Goal: Information Seeking & Learning: Learn about a topic

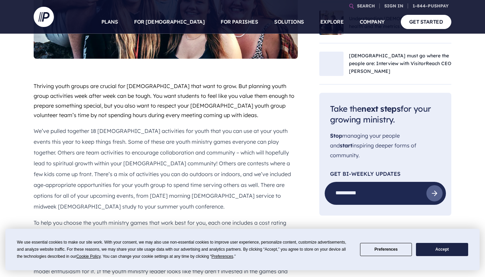
scroll to position [317, 0]
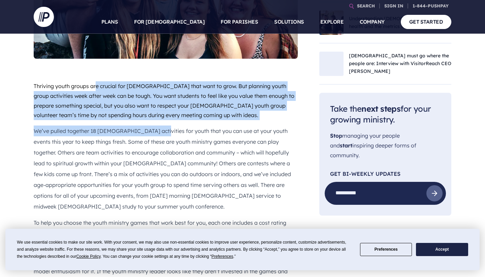
drag, startPoint x: 93, startPoint y: 65, endPoint x: 153, endPoint y: 117, distance: 79.7
click at [153, 125] on p "We’ve pulled together 18 [DEMOGRAPHIC_DATA] activities for youth that you can u…" at bounding box center [166, 168] width 264 height 86
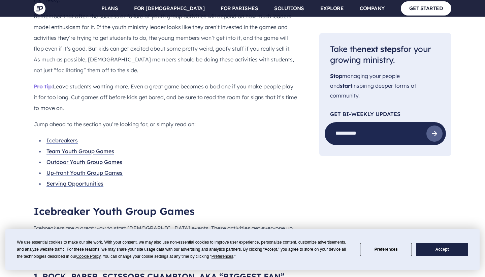
scroll to position [565, 0]
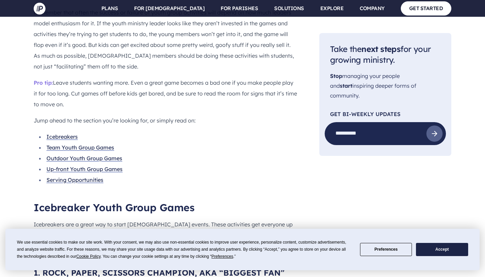
click at [71, 131] on li "Icebreakers" at bounding box center [168, 136] width 259 height 11
click at [69, 133] on link "Icebreakers" at bounding box center [61, 136] width 31 height 7
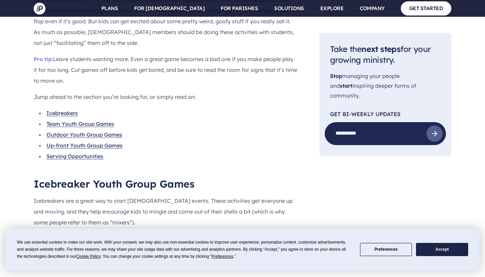
scroll to position [618, 0]
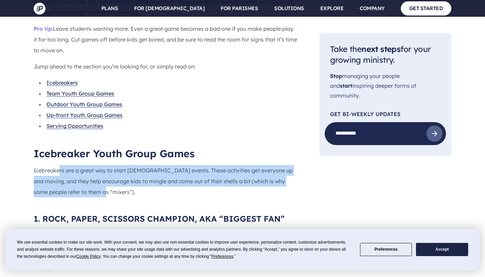
drag, startPoint x: 59, startPoint y: 143, endPoint x: 86, endPoint y: 167, distance: 36.7
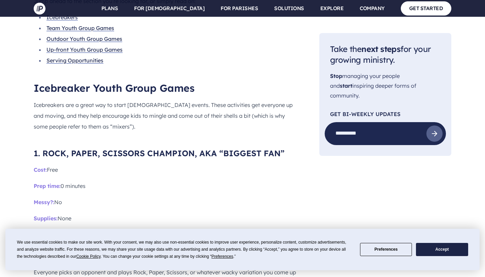
scroll to position [684, 0]
drag, startPoint x: 59, startPoint y: 178, endPoint x: 71, endPoint y: 184, distance: 13.3
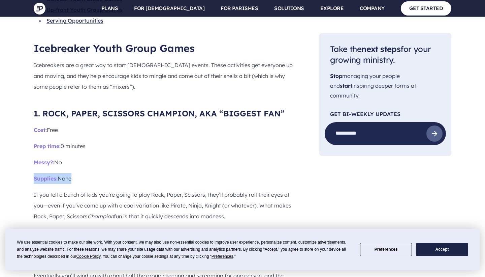
scroll to position [725, 0]
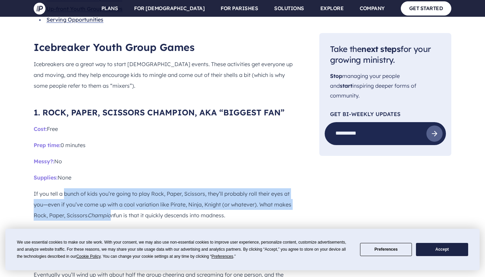
drag, startPoint x: 65, startPoint y: 162, endPoint x: 110, endPoint y: 183, distance: 49.8
click at [110, 188] on p "If you tell a bunch of kids you’re going to play Rock, Paper, Scissors, they’ll…" at bounding box center [166, 204] width 264 height 32
click at [110, 212] on icon "Champion" at bounding box center [101, 215] width 26 height 7
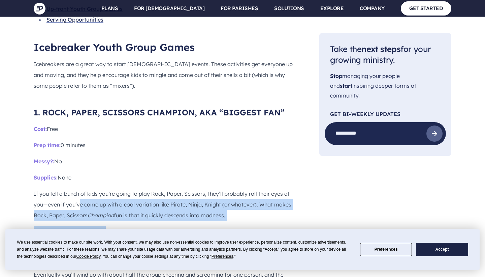
drag, startPoint x: 78, startPoint y: 174, endPoint x: 105, endPoint y: 201, distance: 38.1
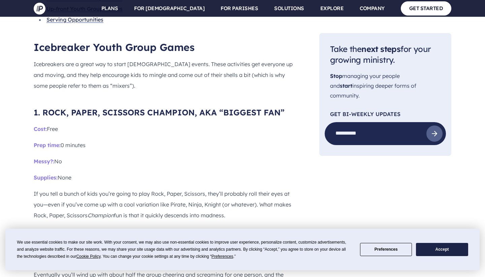
click at [108, 226] on p "Everyone picks an opponent and plays Rock, Paper, Scissors, or whatever wacky v…" at bounding box center [166, 258] width 264 height 65
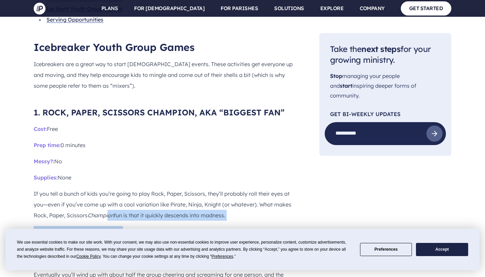
drag, startPoint x: 108, startPoint y: 180, endPoint x: 123, endPoint y: 197, distance: 22.4
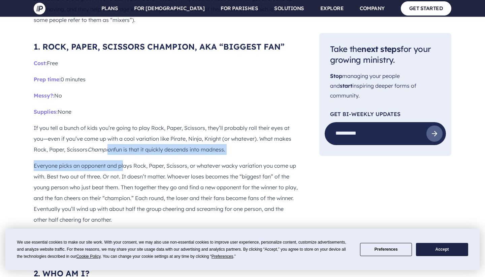
scroll to position [792, 0]
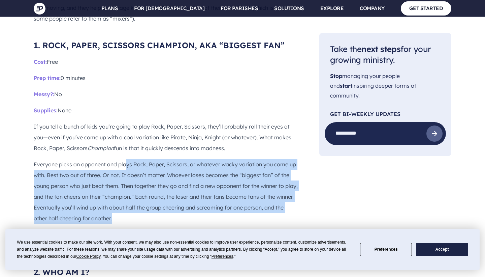
drag, startPoint x: 127, startPoint y: 136, endPoint x: 151, endPoint y: 190, distance: 59.3
click at [151, 189] on p "Everyone picks an opponent and plays Rock, Paper, Scissors, or whatever wacky v…" at bounding box center [166, 191] width 264 height 65
click at [151, 191] on p "Everyone picks an opponent and plays Rock, Paper, Scissors, or whatever wacky v…" at bounding box center [166, 191] width 264 height 65
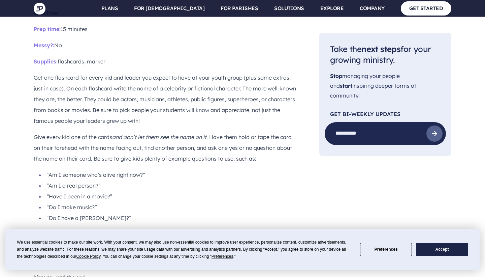
scroll to position [1079, 0]
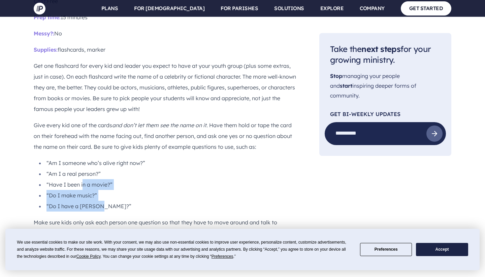
drag, startPoint x: 83, startPoint y: 157, endPoint x: 101, endPoint y: 174, distance: 25.3
click at [101, 174] on ul "“Am I someone who’s alive right now?” “Am I a real person?” “Have I been in a m…" at bounding box center [166, 184] width 264 height 54
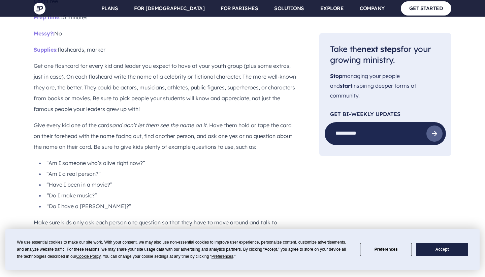
click at [101, 217] on p "Make sure kids only ask each person one question so that they have to move arou…" at bounding box center [166, 244] width 264 height 54
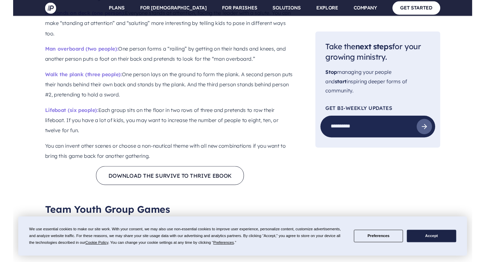
scroll to position [1561, 0]
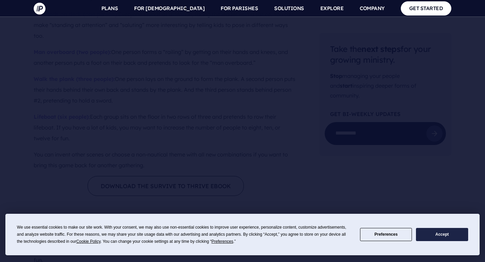
scroll to position [565, 0]
